Goal: Task Accomplishment & Management: Manage account settings

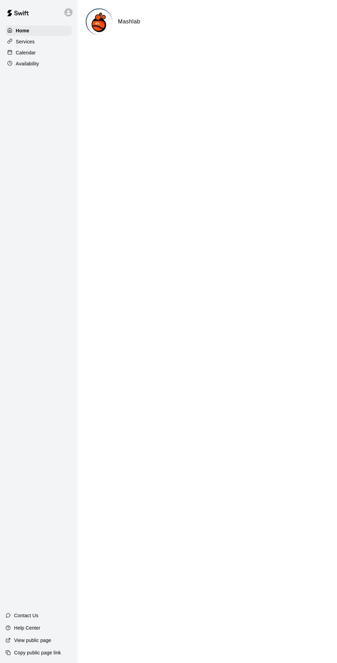
click at [45, 55] on div "Calendar" at bounding box center [39, 52] width 66 height 10
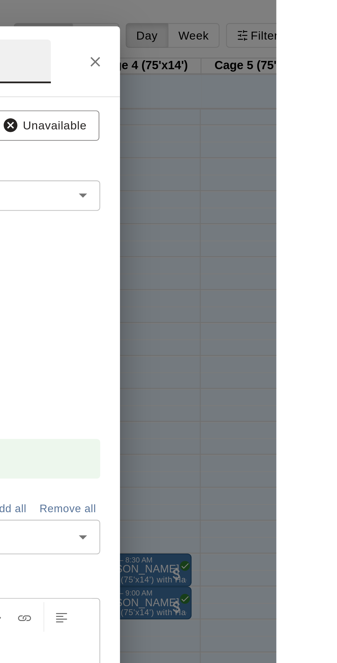
click at [265, 29] on icon "Close" at bounding box center [261, 25] width 7 height 7
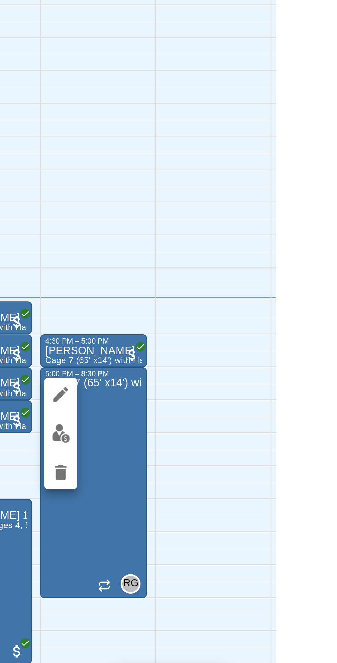
click at [248, 522] on icon "edit" at bounding box center [247, 518] width 8 height 8
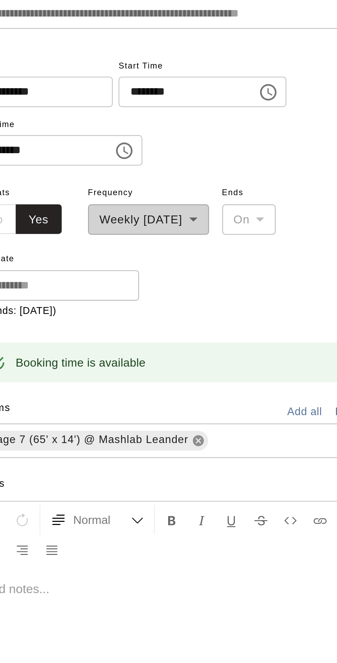
click at [183, 262] on icon at bounding box center [181, 260] width 4 height 4
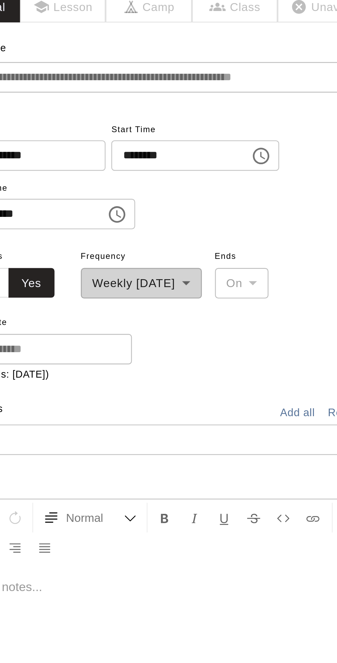
click at [176, 237] on input "text" at bounding box center [169, 233] width 161 height 9
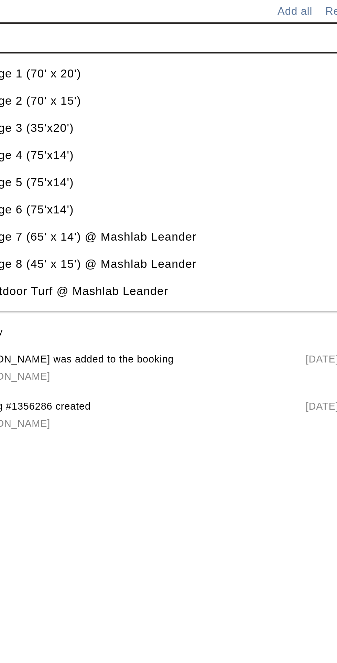
click at [184, 276] on li "Cage 3 (35'x20')" at bounding box center [177, 270] width 176 height 11
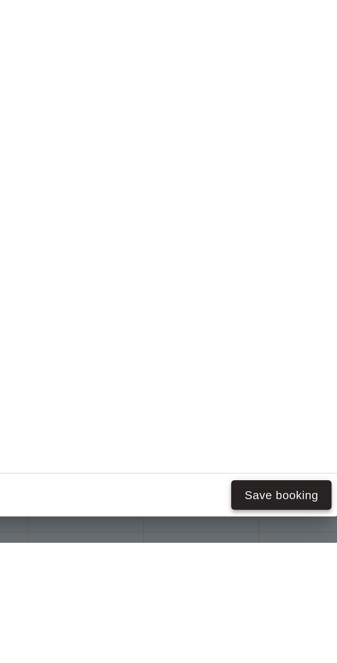
click at [254, 649] on button "Save booking" at bounding box center [248, 642] width 42 height 13
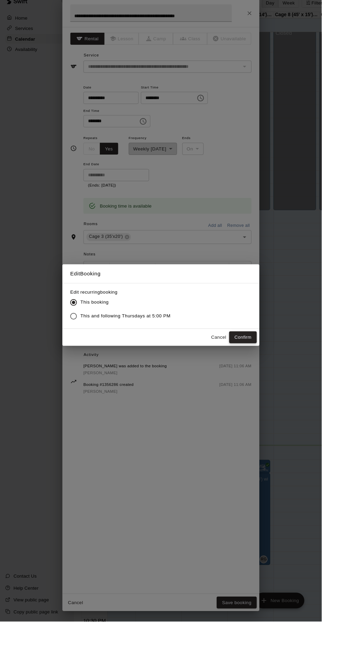
click at [269, 372] on button "Confirm" at bounding box center [254, 365] width 29 height 13
